Goal: Task Accomplishment & Management: Manage account settings

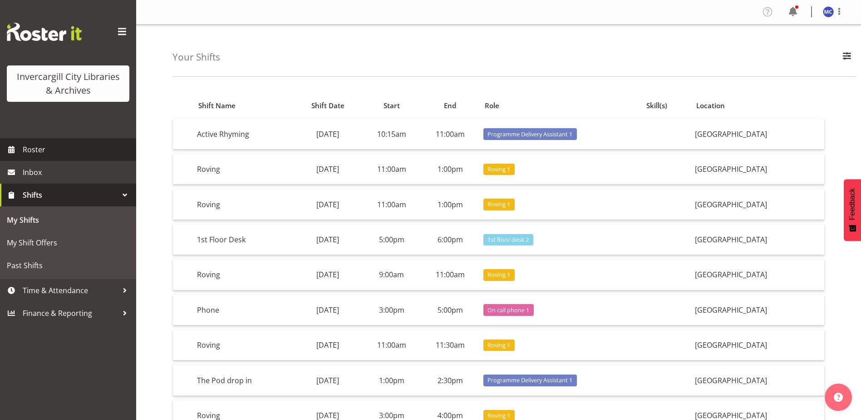
click at [44, 153] on span "Roster" at bounding box center [77, 150] width 109 height 14
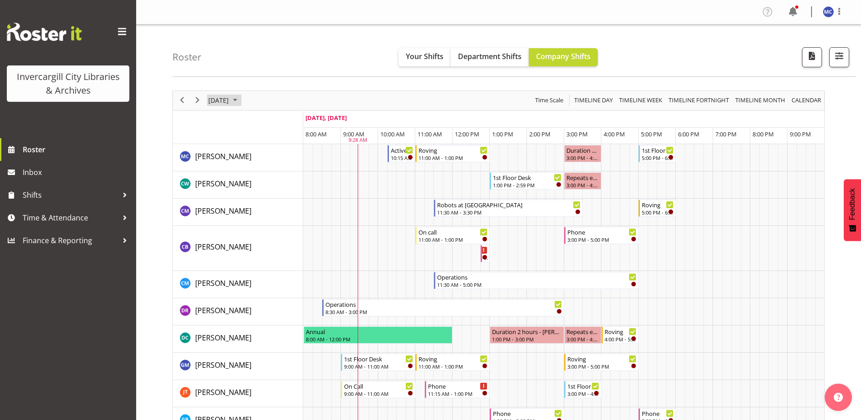
click at [241, 101] on span "September 2025" at bounding box center [235, 99] width 11 height 11
click at [241, 99] on span "September 2025" at bounding box center [235, 99] width 11 height 11
click at [298, 121] on span "next month" at bounding box center [304, 123] width 16 height 16
click at [276, 166] on span "9" at bounding box center [276, 170] width 14 height 14
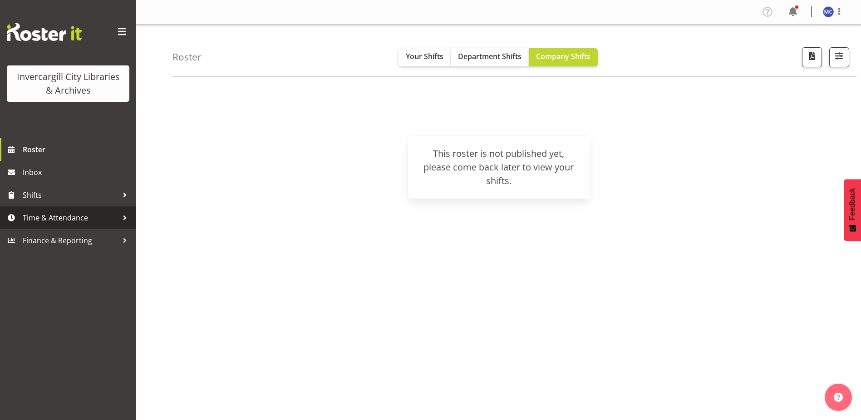
click at [41, 214] on span "Time & Attendance" at bounding box center [70, 218] width 95 height 14
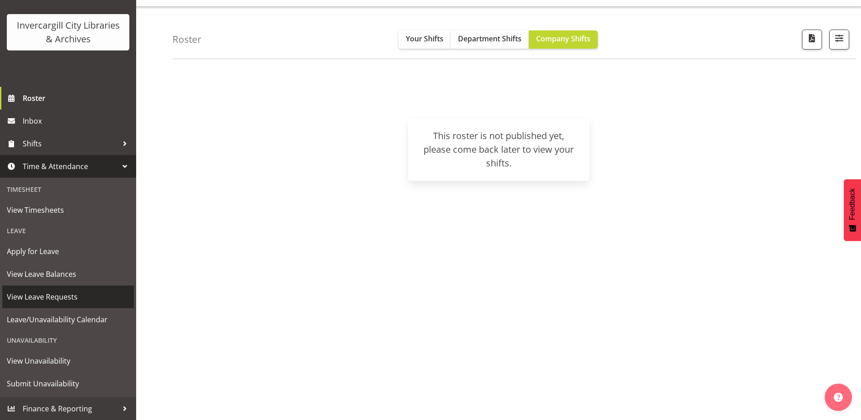
scroll to position [27, 0]
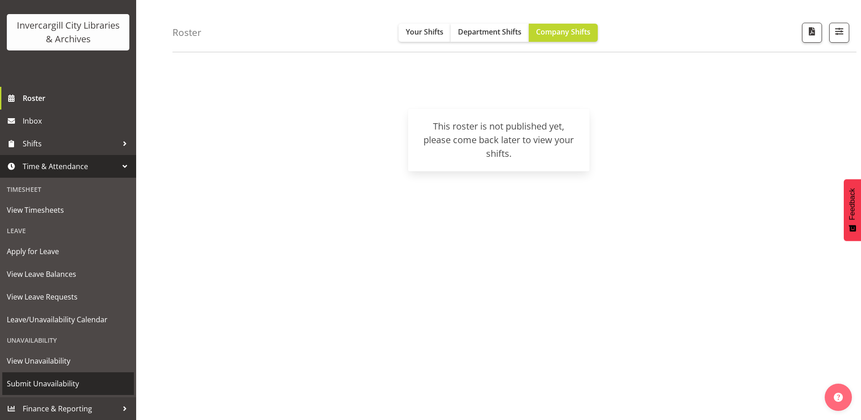
click at [44, 380] on span "Submit Unavailability" at bounding box center [68, 383] width 123 height 14
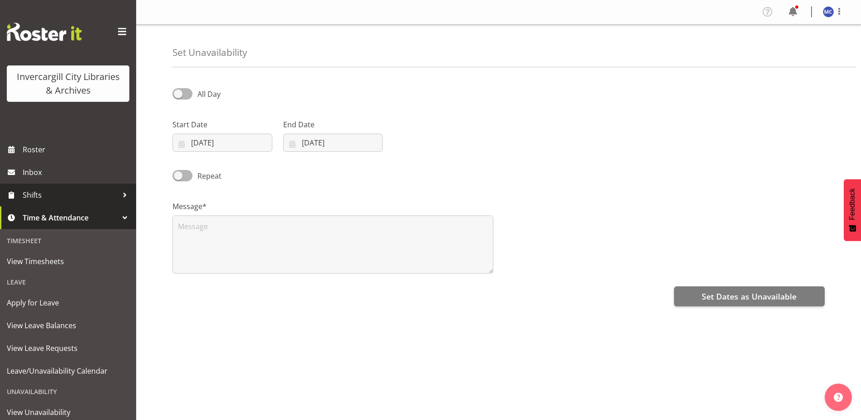
select select "8"
select select "2025"
click at [204, 143] on input "[DATE]" at bounding box center [223, 142] width 100 height 18
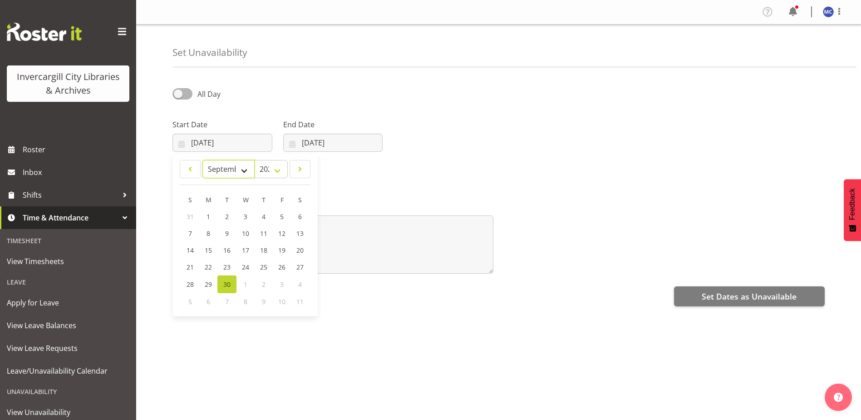
click at [241, 168] on select "January February March April May June July August September October November De…" at bounding box center [228, 169] width 52 height 18
click at [202, 160] on select "January February March April May June July August September October November De…" at bounding box center [228, 169] width 52 height 18
click at [244, 168] on select "January February March April May June July August September October November De…" at bounding box center [228, 169] width 52 height 18
select select "9"
click at [202, 160] on select "January February March April May June July August September October November De…" at bounding box center [228, 169] width 52 height 18
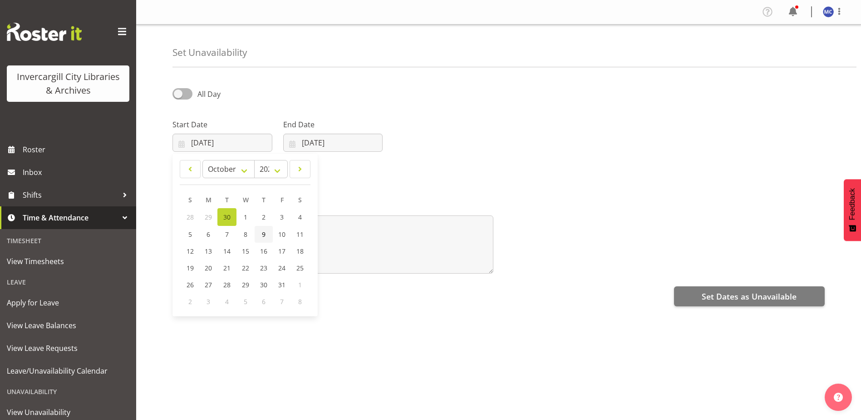
click at [264, 236] on span "9" at bounding box center [264, 234] width 4 height 9
type input "09/10/2025"
click at [191, 95] on span at bounding box center [183, 93] width 20 height 11
click at [178, 95] on input "All Day" at bounding box center [176, 94] width 6 height 6
checkbox input "true"
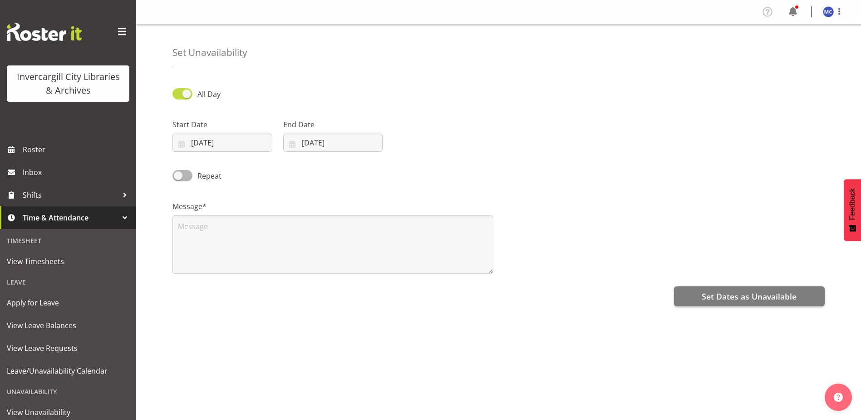
select select "9"
select select "36"
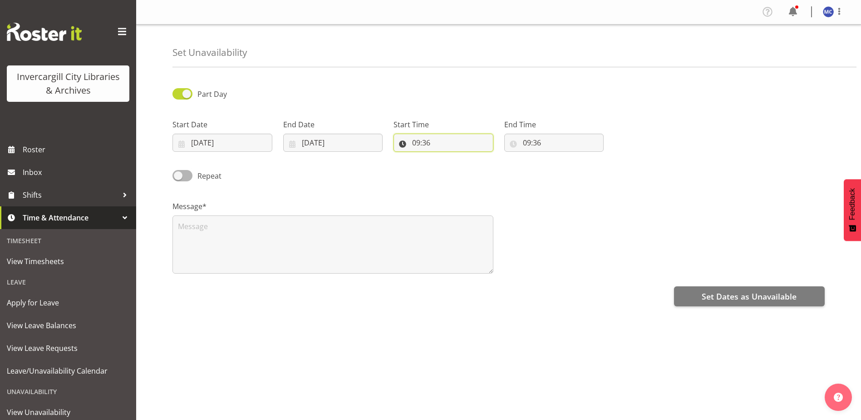
click at [428, 139] on input "09:36" at bounding box center [444, 142] width 100 height 18
click at [455, 172] on select "00 01 02 03 04 05 06 07 08 09 10 11 12 13 14 15 16 17 18 19 20 21 22 23" at bounding box center [455, 166] width 20 height 18
select select "10"
click at [445, 157] on select "00 01 02 03 04 05 06 07 08 09 10 11 12 13 14 15 16 17 18 19 20 21 22 23" at bounding box center [455, 166] width 20 height 18
type input "10:36"
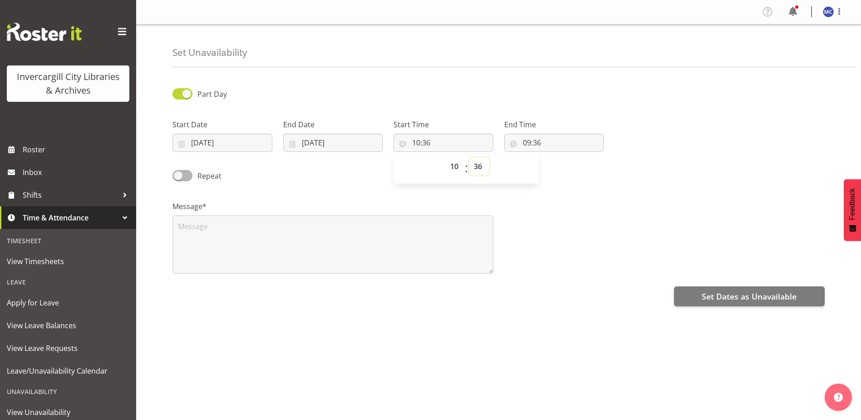
click at [483, 167] on select "00 01 02 03 04 05 06 07 08 09 10 11 12 13 14 15 16 17 18 19 20 21 22 23 24 25 2…" at bounding box center [479, 166] width 20 height 18
select select "45"
click at [469, 157] on select "00 01 02 03 04 05 06 07 08 09 10 11 12 13 14 15 16 17 18 19 20 21 22 23 24 25 2…" at bounding box center [479, 166] width 20 height 18
type input "10:45"
click at [434, 141] on input "10:45" at bounding box center [444, 142] width 100 height 18
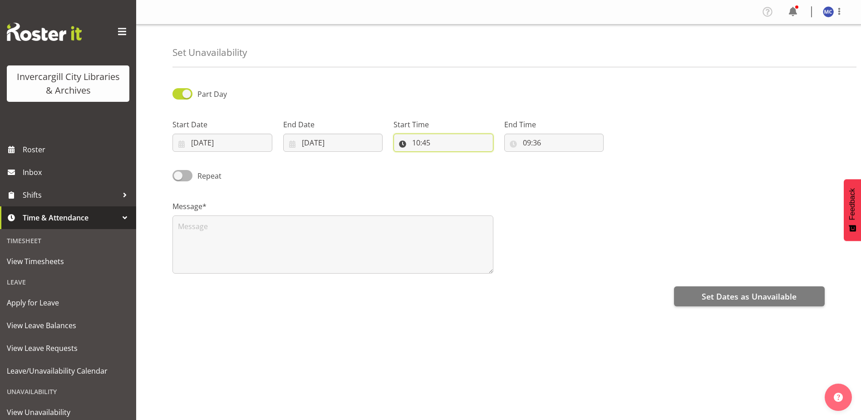
click at [429, 141] on input "10:45" at bounding box center [444, 142] width 100 height 18
click at [479, 164] on select "00 01 02 03 04 05 06 07 08 09 10 11 12 13 14 15 16 17 18 19 20 21 22 23 24 25 2…" at bounding box center [479, 166] width 20 height 18
select select "30"
click at [469, 157] on select "00 01 02 03 04 05 06 07 08 09 10 11 12 13 14 15 16 17 18 19 20 21 22 23 24 25 2…" at bounding box center [479, 166] width 20 height 18
type input "10:30"
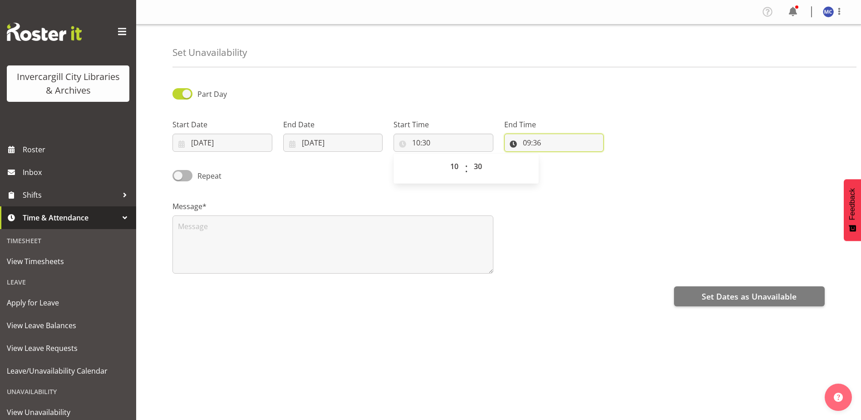
click at [544, 144] on input "09:36" at bounding box center [554, 142] width 100 height 18
click at [570, 165] on select "00 01 02 03 04 05 06 07 08 09 10 11 12 13 14 15 16 17 18 19 20 21 22 23" at bounding box center [566, 166] width 20 height 18
select select "12"
click at [556, 157] on select "00 01 02 03 04 05 06 07 08 09 10 11 12 13 14 15 16 17 18 19 20 21 22 23" at bounding box center [566, 166] width 20 height 18
type input "12:36"
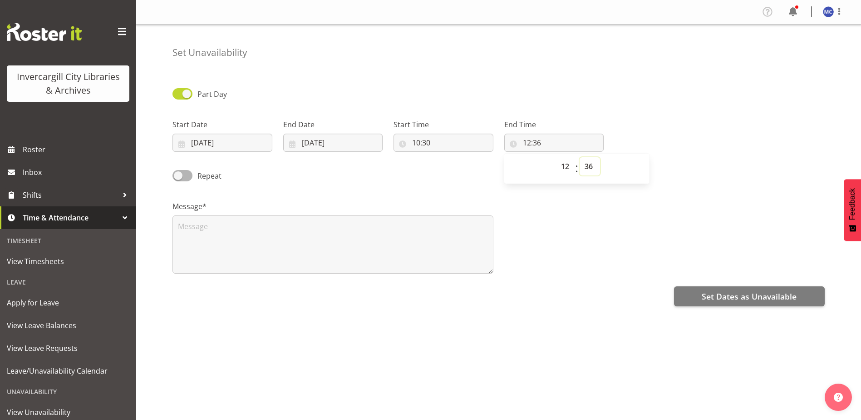
click at [585, 167] on select "00 01 02 03 04 05 06 07 08 09 10 11 12 13 14 15 16 17 18 19 20 21 22 23 24 25 2…" at bounding box center [590, 166] width 20 height 18
select select "0"
click at [580, 157] on select "00 01 02 03 04 05 06 07 08 09 10 11 12 13 14 15 16 17 18 19 20 21 22 23 24 25 2…" at bounding box center [590, 166] width 20 height 18
type input "12:00"
click at [312, 228] on textarea at bounding box center [333, 244] width 321 height 58
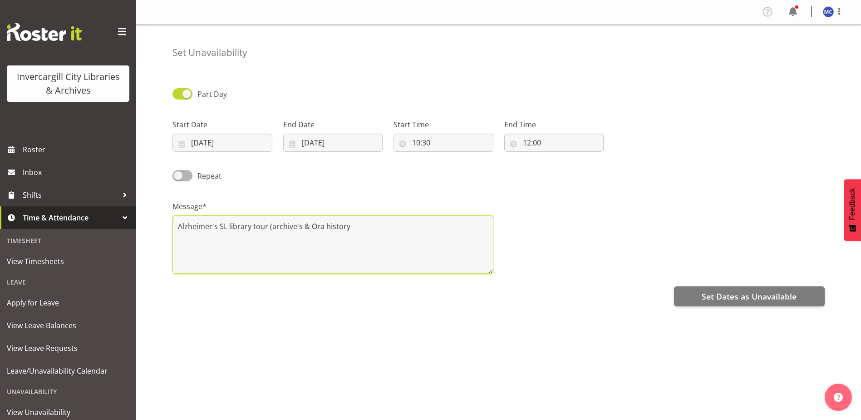
click at [376, 226] on textarea "Alzheimer's SL library tour (archive's & Ora history" at bounding box center [333, 244] width 321 height 58
click at [321, 226] on textarea "Alzheimer's SL library tour (archive's & Ora history" at bounding box center [333, 244] width 321 height 58
click at [365, 223] on textarea "Alzheimer's SL library tour (archive's & Oral history" at bounding box center [333, 244] width 321 height 58
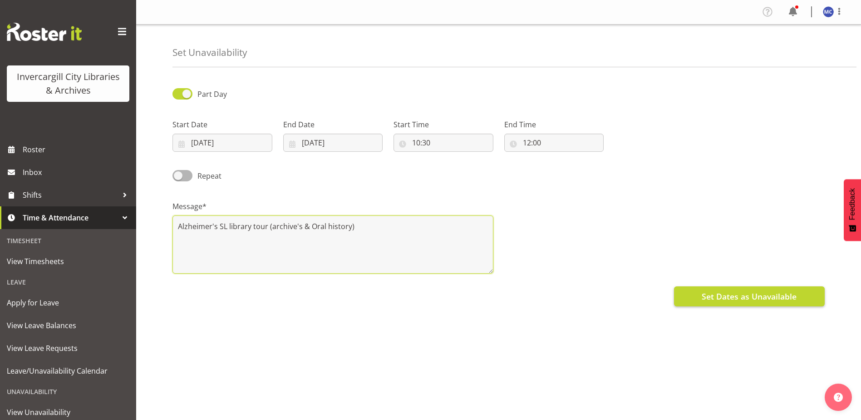
type textarea "Alzheimer's SL library tour (archive's & Oral history)"
click at [701, 293] on button "Set Dates as Unavailable" at bounding box center [749, 296] width 151 height 20
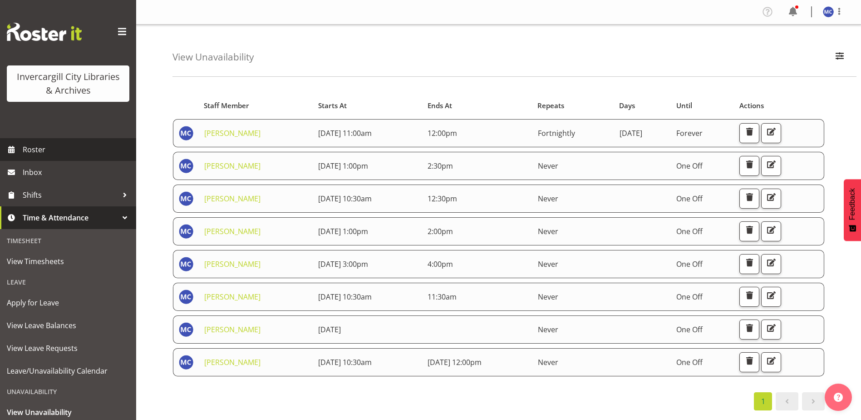
click at [45, 153] on span "Roster" at bounding box center [77, 150] width 109 height 14
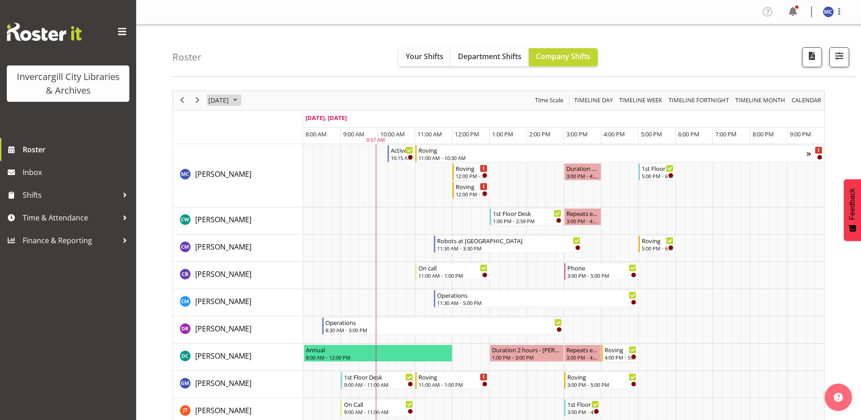
click at [241, 99] on span "September 2025" at bounding box center [235, 99] width 11 height 11
click at [304, 123] on span "next month" at bounding box center [304, 123] width 16 height 16
click at [265, 168] on span "8" at bounding box center [262, 170] width 14 height 14
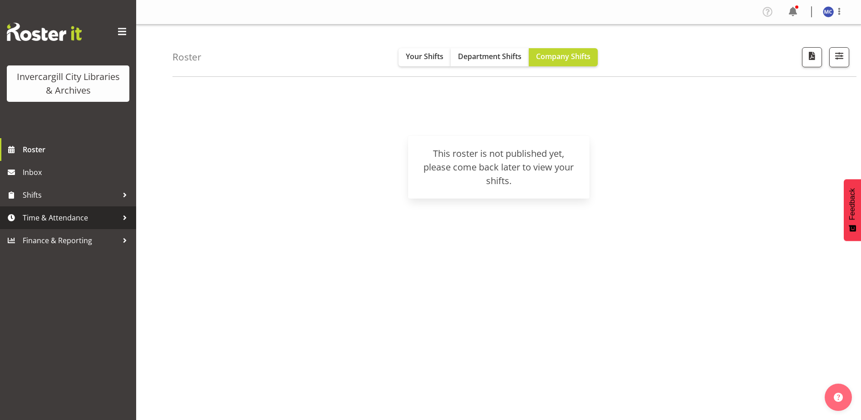
click at [45, 216] on span "Time & Attendance" at bounding box center [70, 218] width 95 height 14
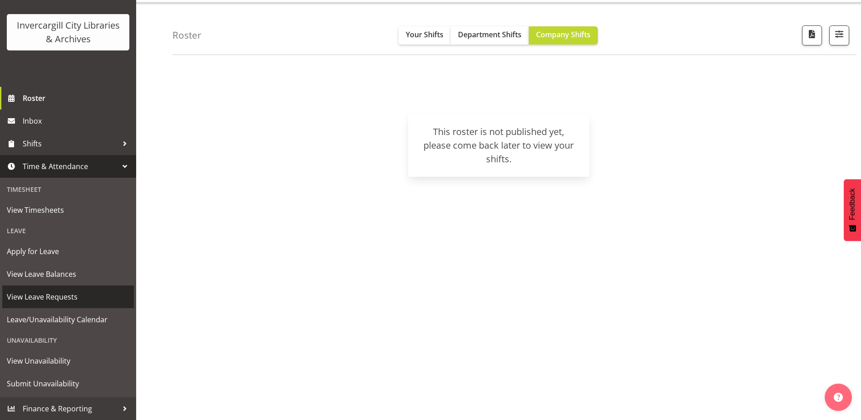
scroll to position [27, 0]
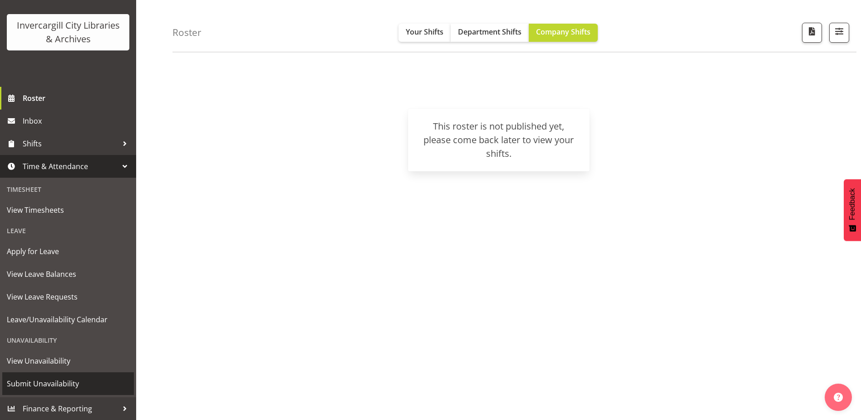
click at [53, 382] on span "Submit Unavailability" at bounding box center [68, 383] width 123 height 14
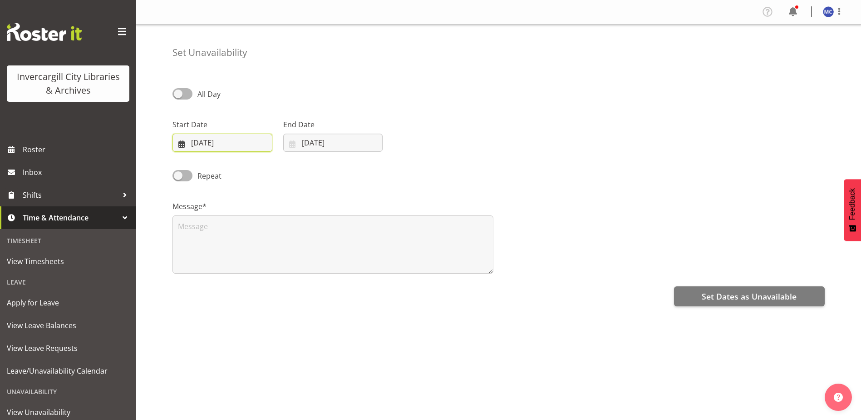
click at [216, 145] on input "[DATE]" at bounding box center [223, 142] width 100 height 18
click at [243, 172] on select "January February March April May June July August September October November De…" at bounding box center [228, 169] width 52 height 18
select select "9"
click at [202, 160] on select "January February March April May June July August September October November De…" at bounding box center [228, 169] width 52 height 18
click at [245, 236] on span "8" at bounding box center [246, 234] width 4 height 9
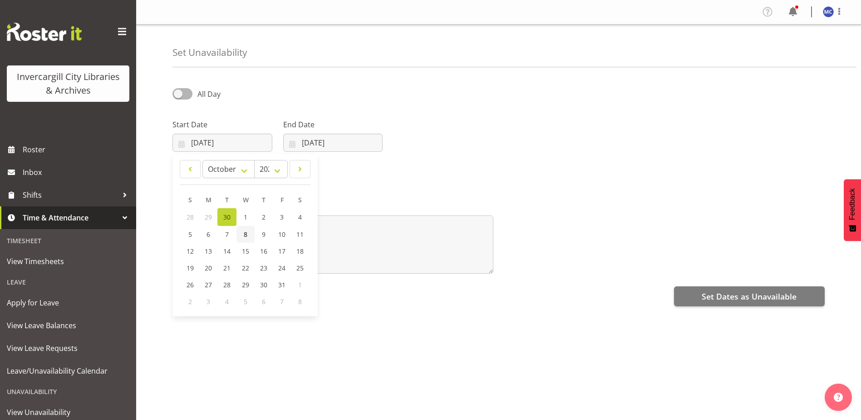
type input "[DATE]"
click at [186, 94] on span at bounding box center [183, 93] width 20 height 11
click at [178, 94] on input "All Day" at bounding box center [176, 94] width 6 height 6
checkbox input "true"
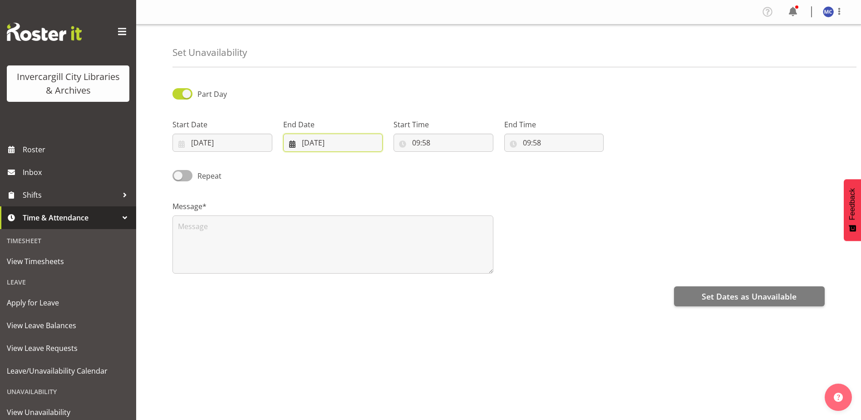
click at [319, 143] on input "[DATE]" at bounding box center [333, 142] width 100 height 18
click at [343, 171] on select "January February March April May June July August September October November De…" at bounding box center [322, 169] width 62 height 18
select select "9"
click at [291, 160] on select "January February March April May June July August September October November De…" at bounding box center [322, 169] width 62 height 18
click at [358, 235] on span "8" at bounding box center [357, 234] width 4 height 9
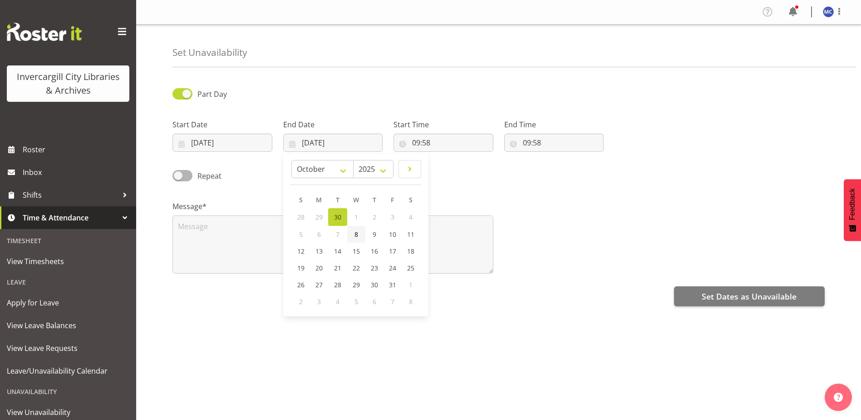
type input "[DATE]"
click at [428, 141] on input "09:58" at bounding box center [444, 142] width 100 height 18
click at [453, 162] on select "00 01 02 03 04 05 06 07 08 09 10 11 12 13 14 15 16 17 18 19 20 21 22 23" at bounding box center [455, 166] width 20 height 18
select select "14"
click at [445, 157] on select "00 01 02 03 04 05 06 07 08 09 10 11 12 13 14 15 16 17 18 19 20 21 22 23" at bounding box center [455, 166] width 20 height 18
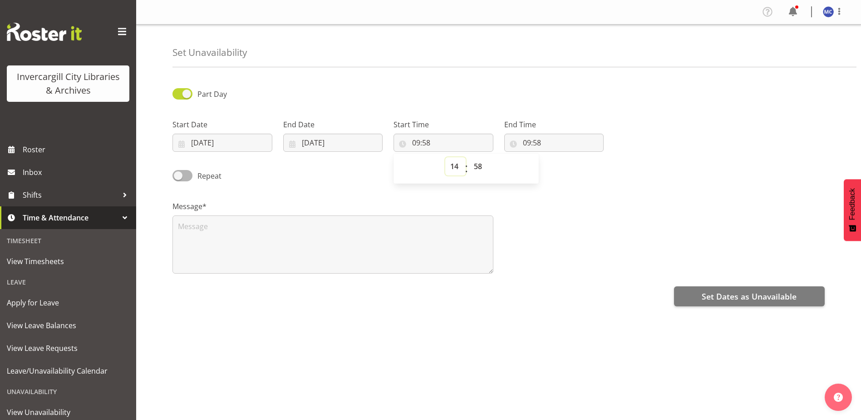
type input "14:58"
click at [480, 167] on select "00 01 02 03 04 05 06 07 08 09 10 11 12 13 14 15 16 17 18 19 20 21 22 23 24 25 2…" at bounding box center [479, 166] width 20 height 18
select select "30"
click at [469, 157] on select "00 01 02 03 04 05 06 07 08 09 10 11 12 13 14 15 16 17 18 19 20 21 22 23 24 25 2…" at bounding box center [479, 166] width 20 height 18
type input "14:30"
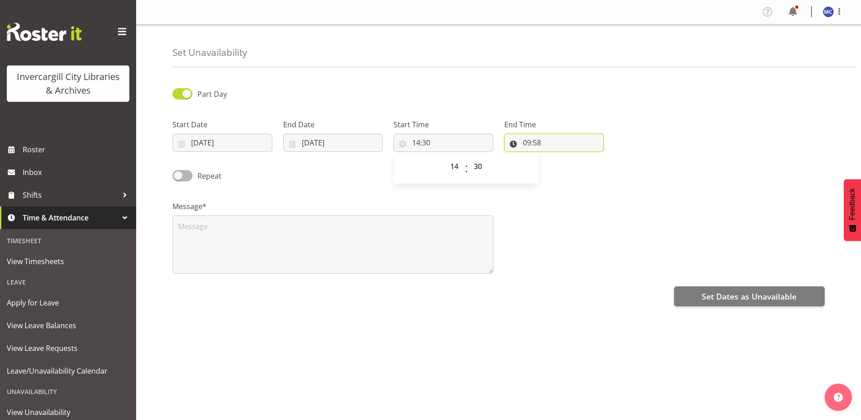
click at [548, 143] on input "09:58" at bounding box center [554, 142] width 100 height 18
click at [559, 162] on select "00 01 02 03 04 05 06 07 08 09 10 11 12 13 14 15 16 17 18 19 20 21 22 23" at bounding box center [566, 166] width 20 height 18
select select "15"
click at [556, 157] on select "00 01 02 03 04 05 06 07 08 09 10 11 12 13 14 15 16 17 18 19 20 21 22 23" at bounding box center [566, 166] width 20 height 18
type input "15:58"
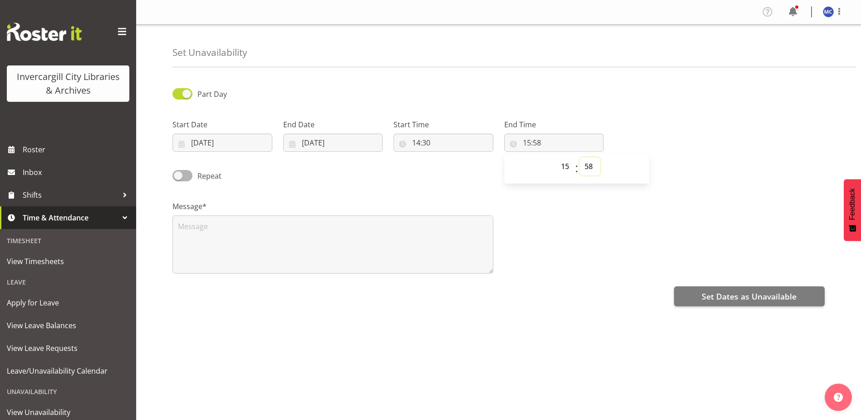
click at [597, 165] on select "00 01 02 03 04 05 06 07 08 09 10 11 12 13 14 15 16 17 18 19 20 21 22 23 24 25 2…" at bounding box center [590, 166] width 20 height 18
select select "30"
click at [580, 157] on select "00 01 02 03 04 05 06 07 08 09 10 11 12 13 14 15 16 17 18 19 20 21 22 23 24 25 2…" at bounding box center [590, 166] width 20 height 18
type input "15:30"
click at [253, 238] on textarea at bounding box center [333, 244] width 321 height 58
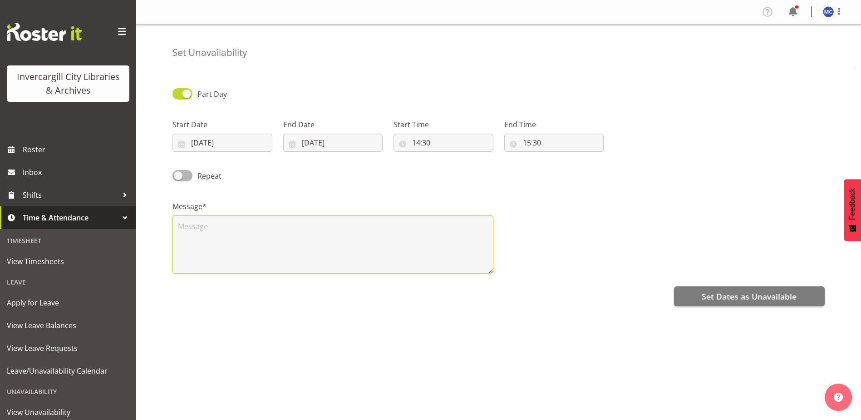
paste textarea "PDP Check-in Aurora and Saniya"
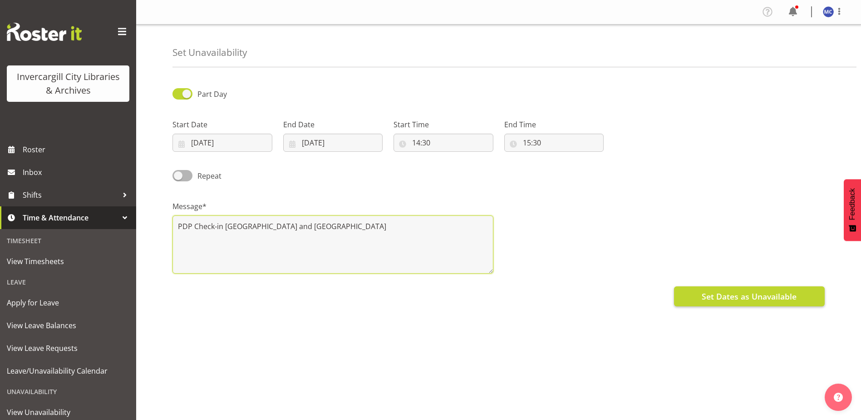
type textarea "PDP Check-in Aurora and Saniya"
click at [741, 298] on span "Set Dates as Unavailable" at bounding box center [749, 296] width 95 height 12
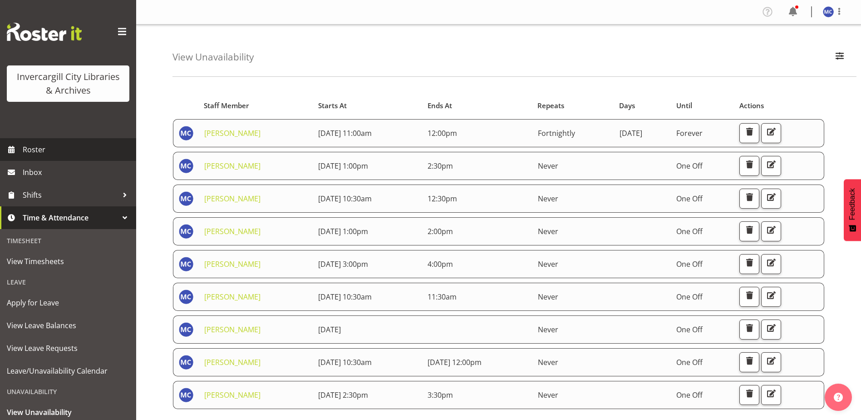
click at [38, 148] on span "Roster" at bounding box center [77, 150] width 109 height 14
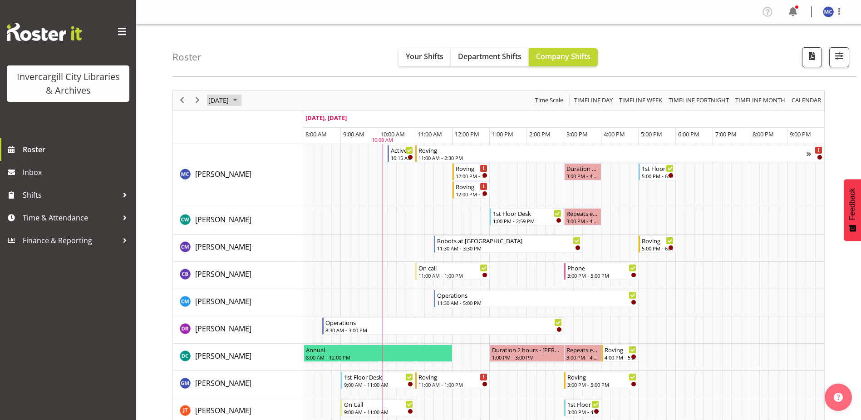
click at [241, 98] on span "September 2025" at bounding box center [235, 99] width 11 height 11
click at [256, 204] on span "24" at bounding box center [262, 201] width 14 height 14
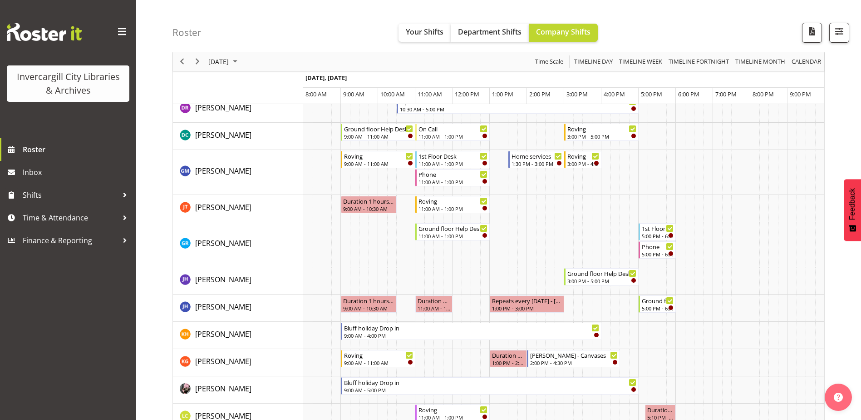
scroll to position [182, 0]
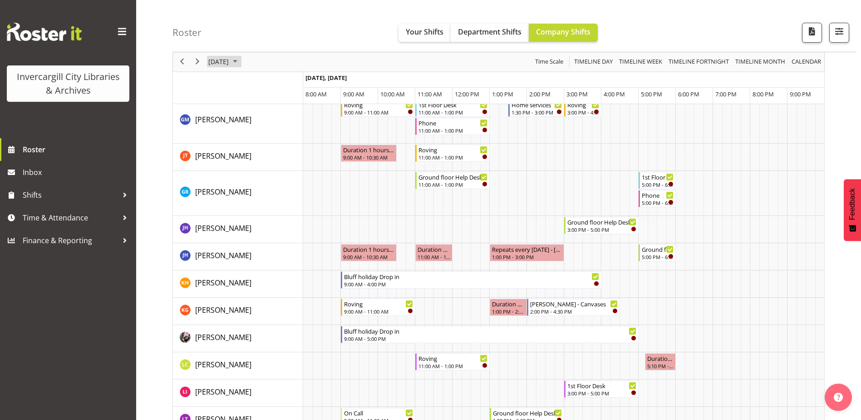
click at [241, 58] on span "September 2025" at bounding box center [235, 61] width 11 height 11
click at [304, 86] on span "next month" at bounding box center [304, 84] width 16 height 16
click at [257, 117] on span "1" at bounding box center [262, 116] width 14 height 14
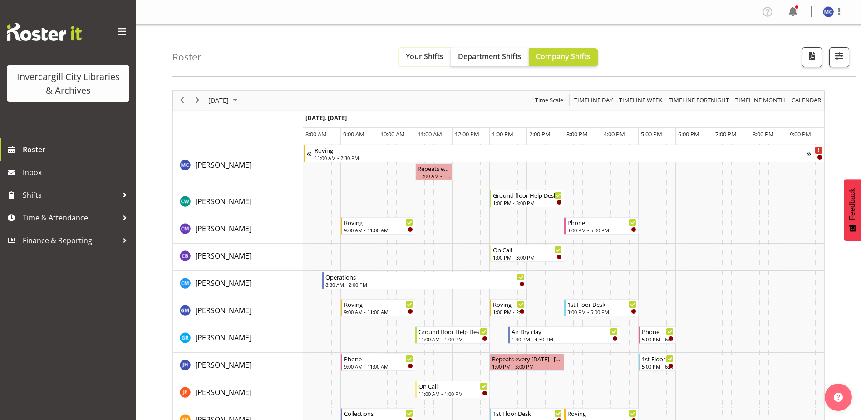
click at [434, 57] on span "Your Shifts" at bounding box center [425, 56] width 38 height 10
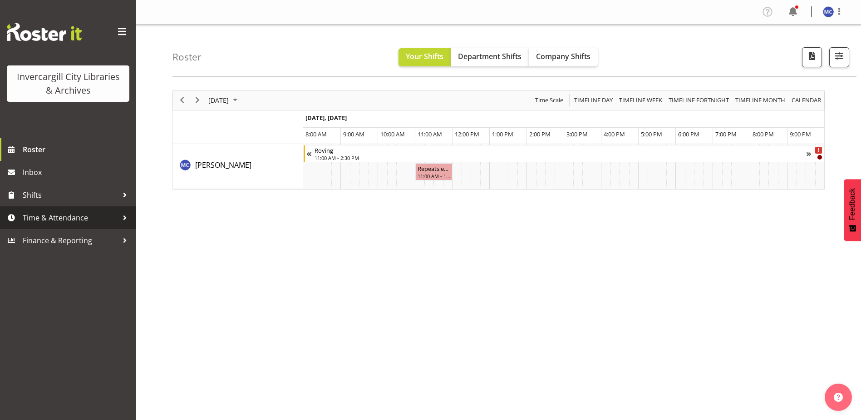
click at [86, 222] on span "Time & Attendance" at bounding box center [70, 218] width 95 height 14
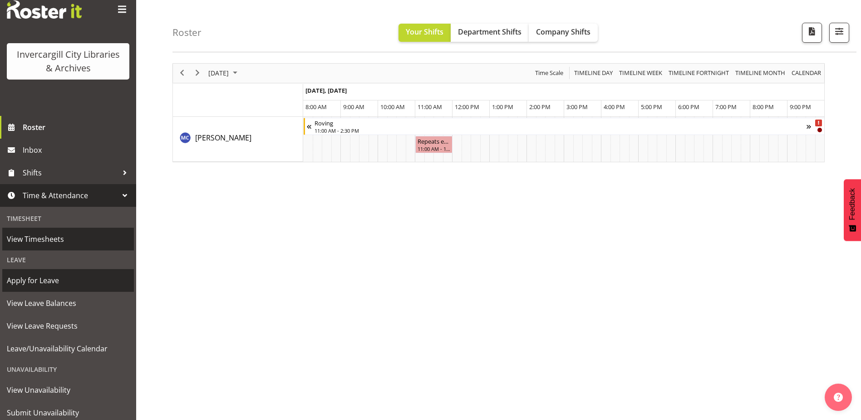
scroll to position [51, 0]
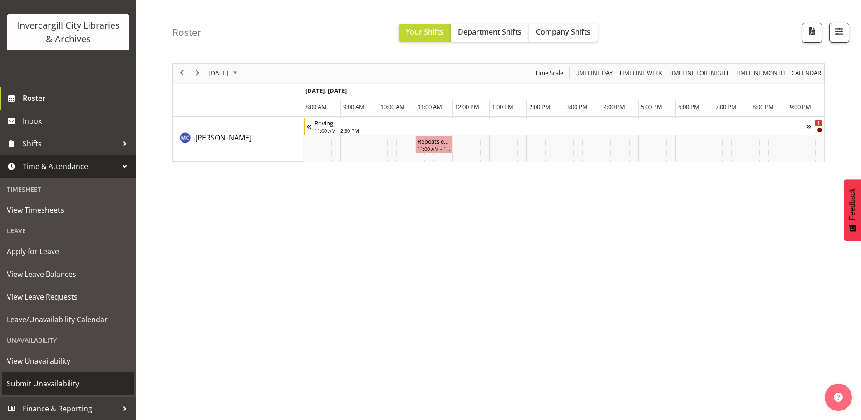
click at [73, 378] on span "Submit Unavailability" at bounding box center [68, 383] width 123 height 14
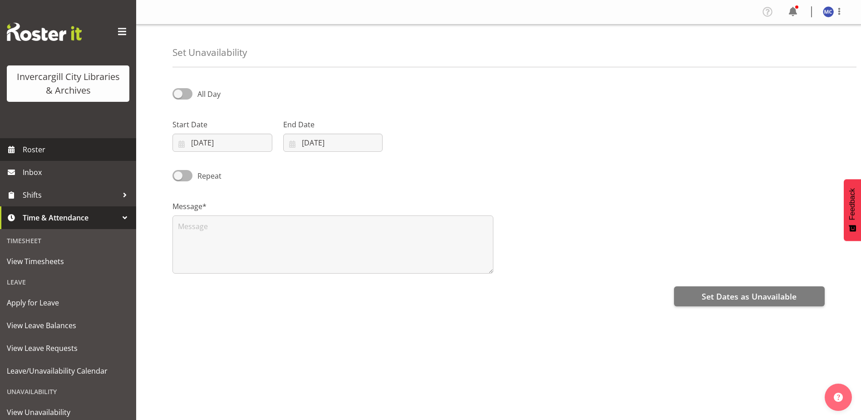
click at [57, 153] on span "Roster" at bounding box center [77, 150] width 109 height 14
